Goal: Transaction & Acquisition: Purchase product/service

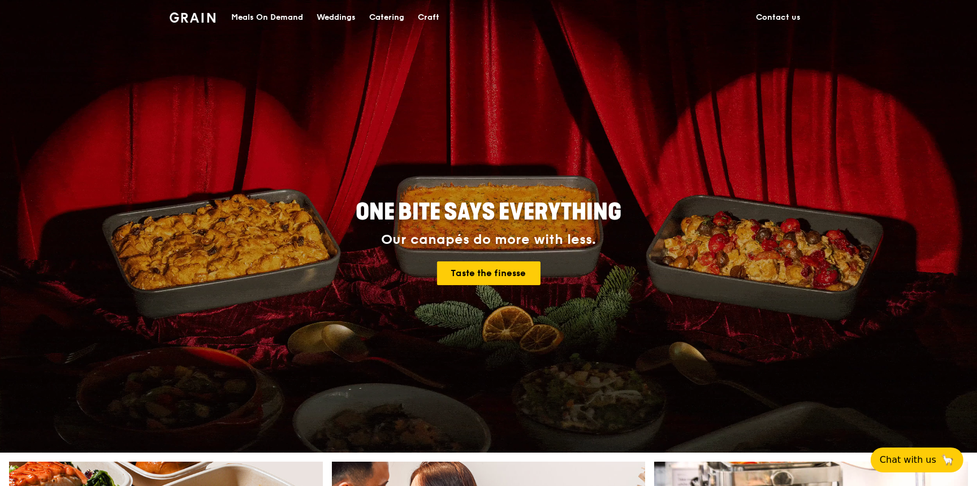
click at [378, 14] on div "Catering" at bounding box center [386, 18] width 35 height 34
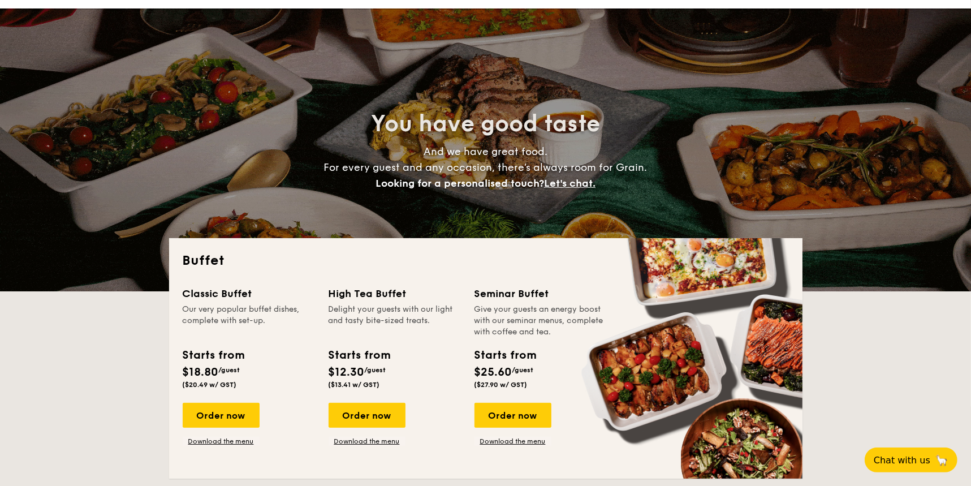
scroll to position [68, 0]
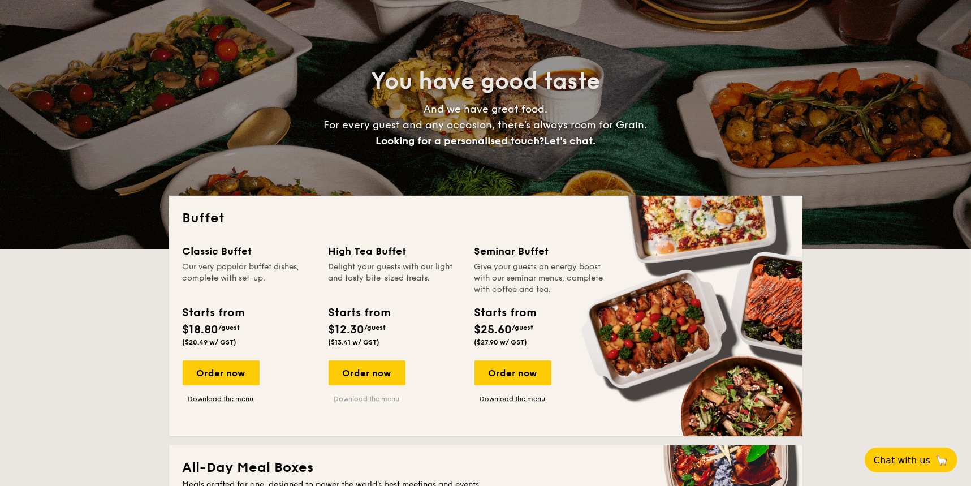
click at [381, 399] on link "Download the menu" at bounding box center [367, 398] width 77 height 9
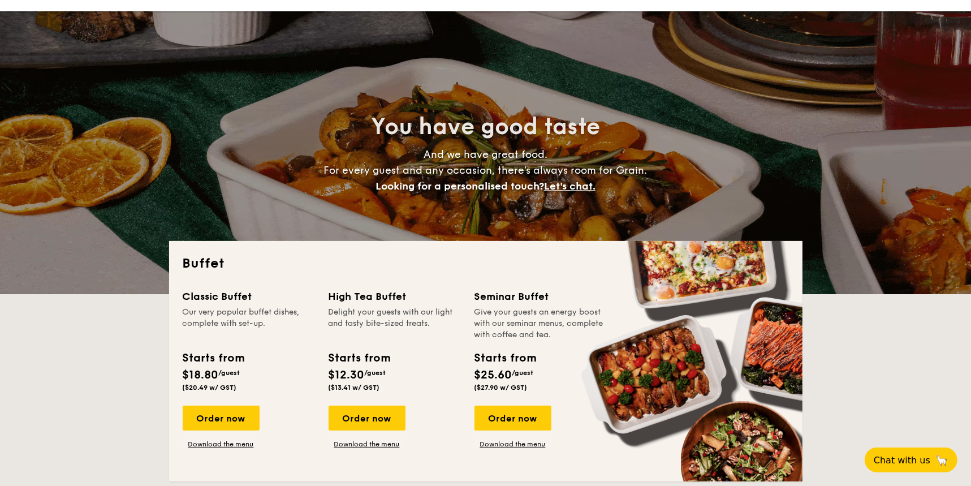
scroll to position [0, 0]
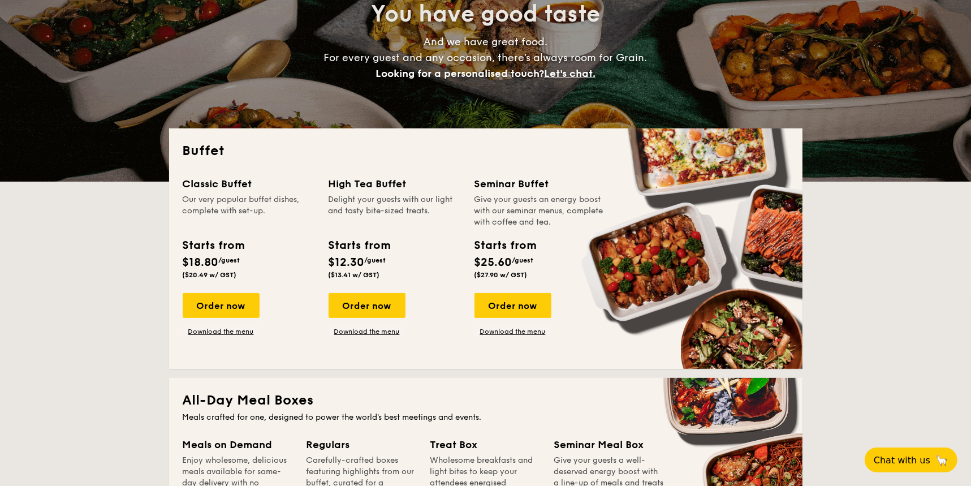
scroll to position [136, 0]
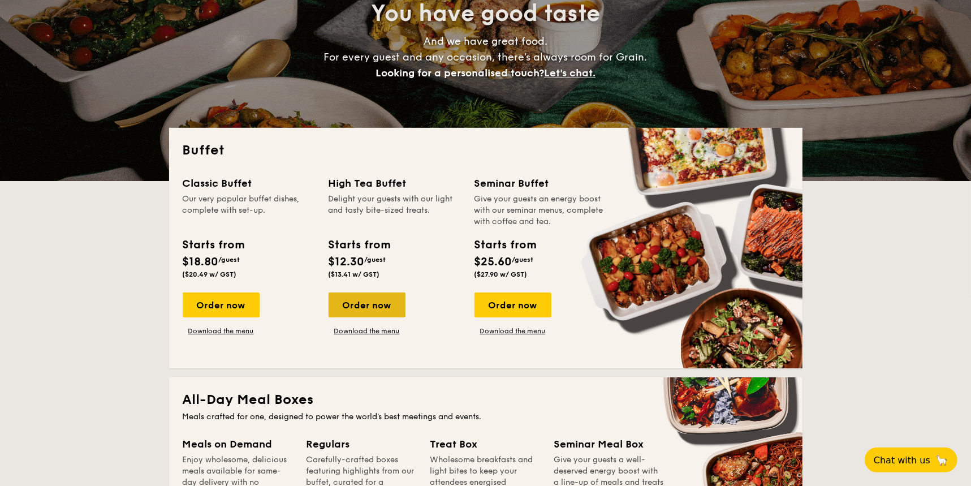
click at [384, 302] on div "Order now" at bounding box center [367, 304] width 77 height 25
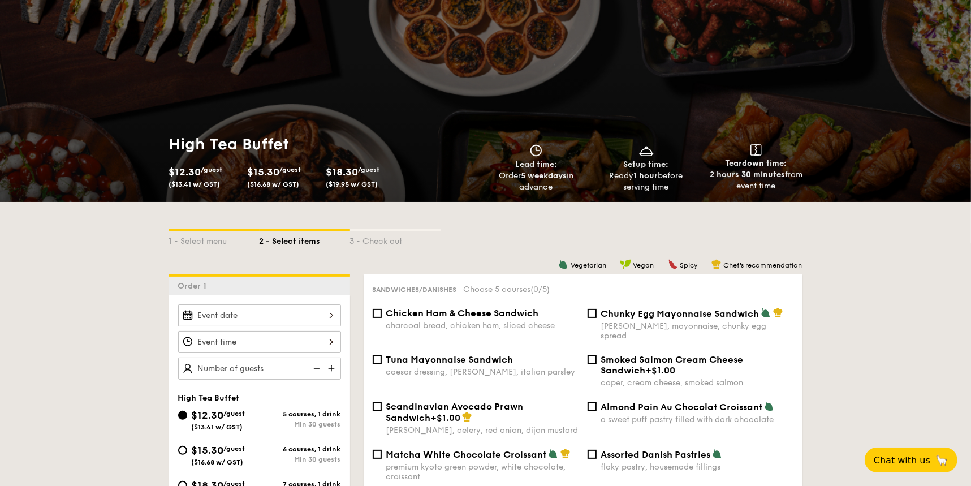
scroll to position [68, 0]
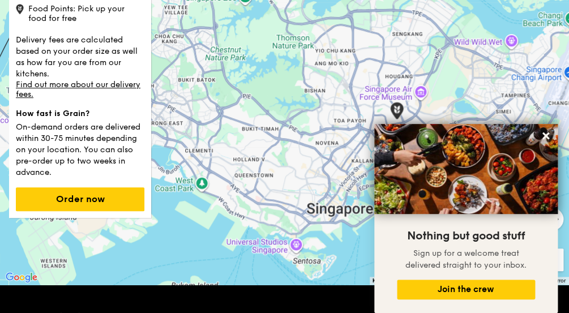
scroll to position [136, 0]
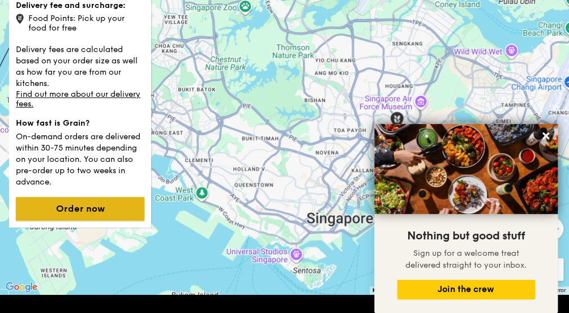
click at [92, 197] on button "Order now" at bounding box center [80, 209] width 128 height 24
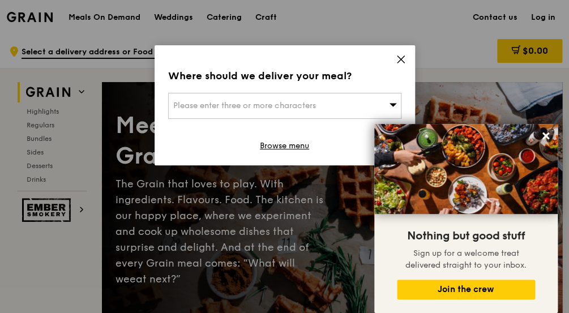
click at [402, 61] on icon at bounding box center [400, 59] width 10 height 10
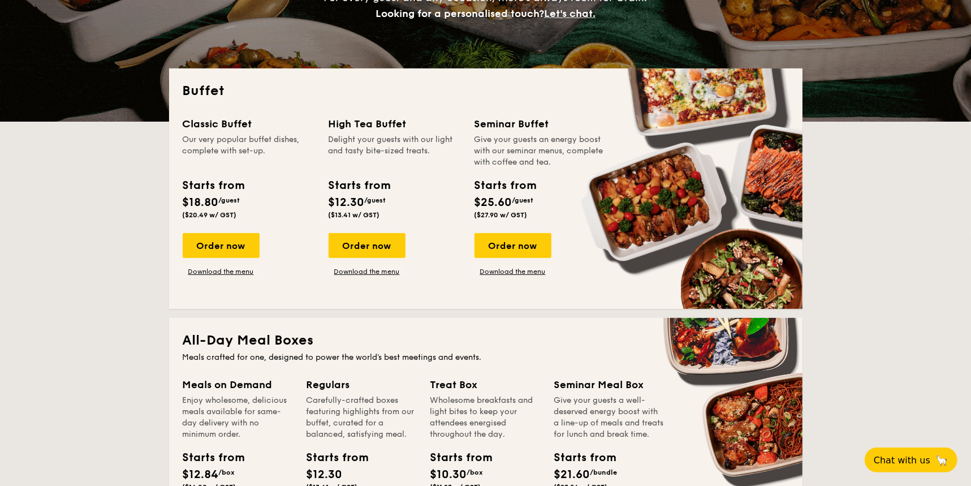
scroll to position [204, 0]
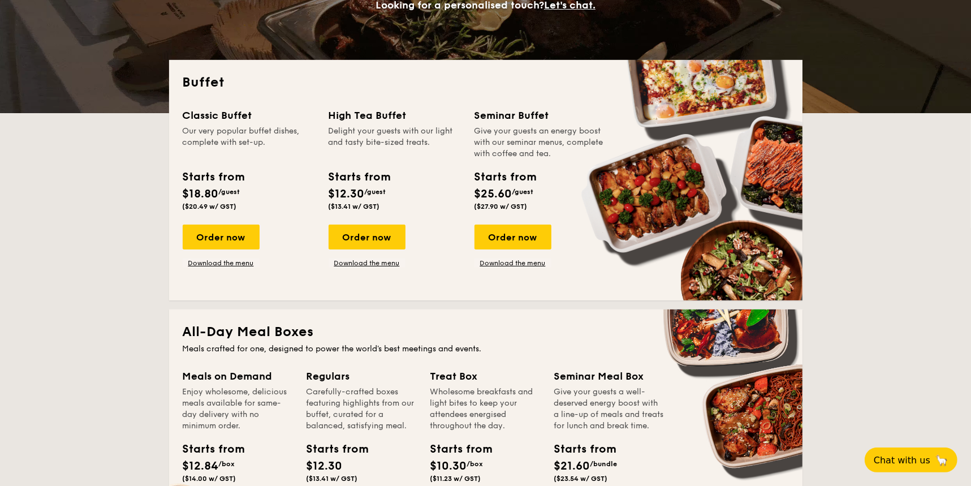
click at [383, 239] on div "Order now" at bounding box center [367, 237] width 77 height 25
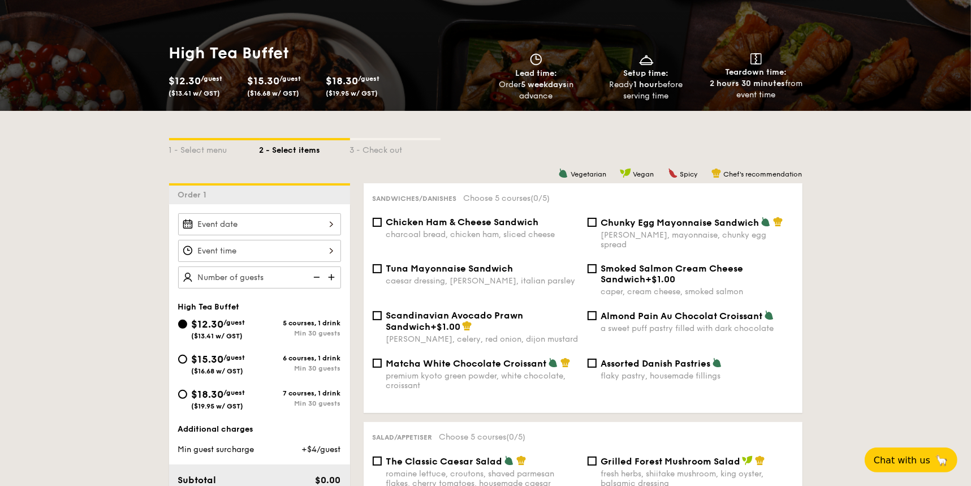
scroll to position [339, 0]
